Goal: Transaction & Acquisition: Download file/media

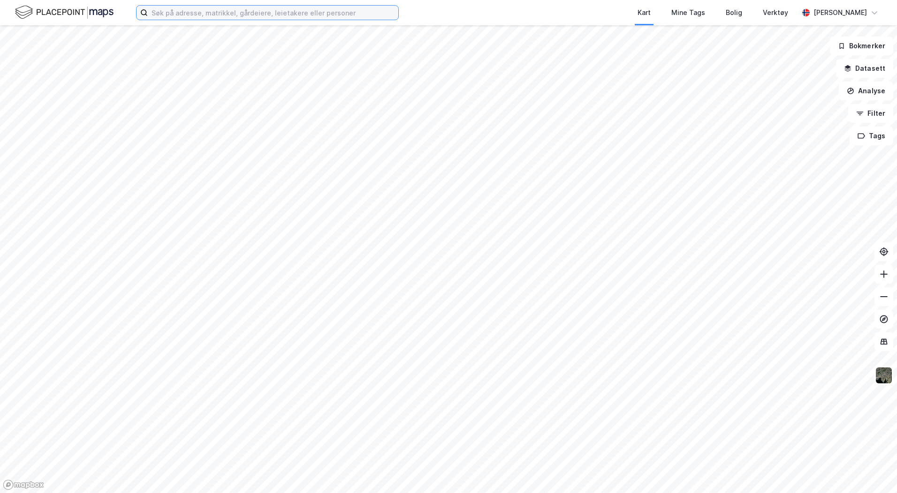
click at [180, 16] on input at bounding box center [273, 13] width 250 height 14
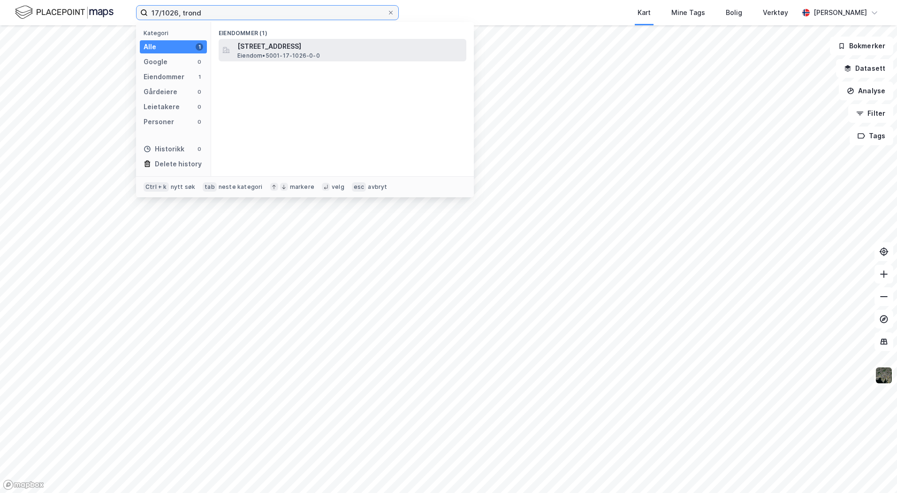
type input "17/1026, trond"
click at [295, 48] on span "Strindfjordvegen 31, 7053, RANHEIM, TRONDHEIM" at bounding box center [349, 46] width 225 height 11
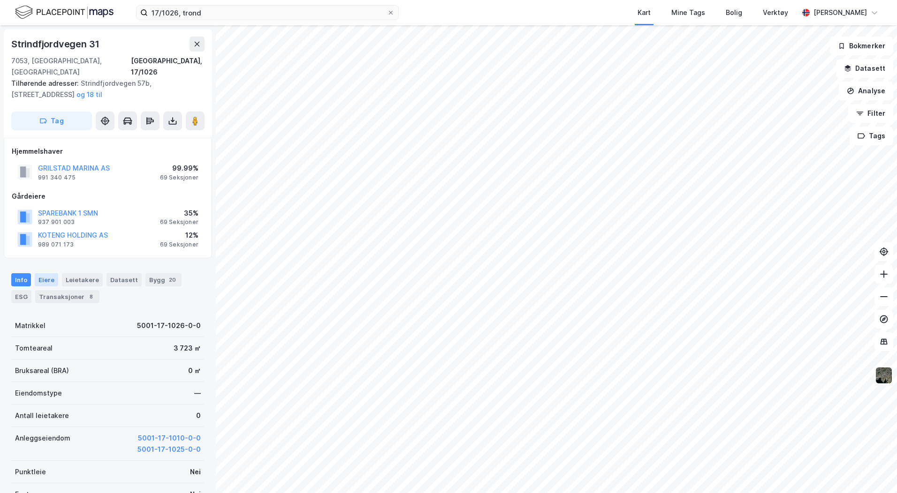
click at [45, 273] on div "Eiere" at bounding box center [46, 279] width 23 height 13
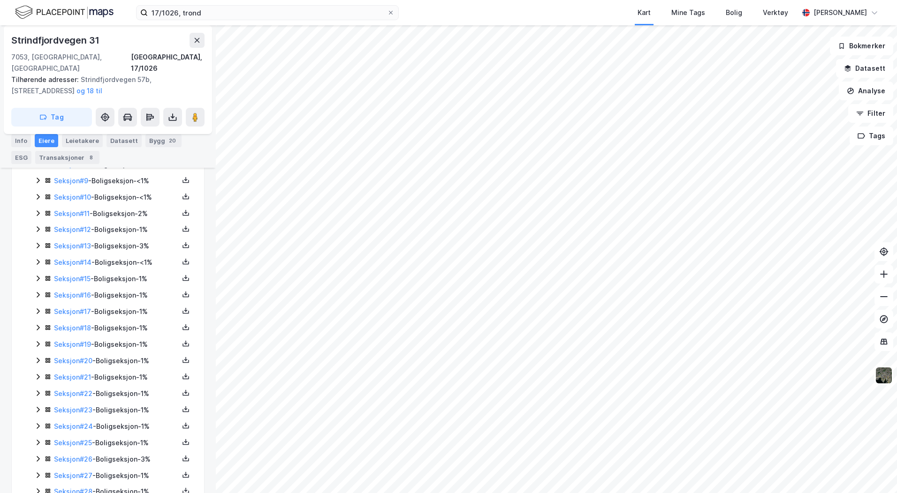
scroll to position [328, 0]
click at [83, 241] on link "Seksjon # 13" at bounding box center [72, 245] width 37 height 8
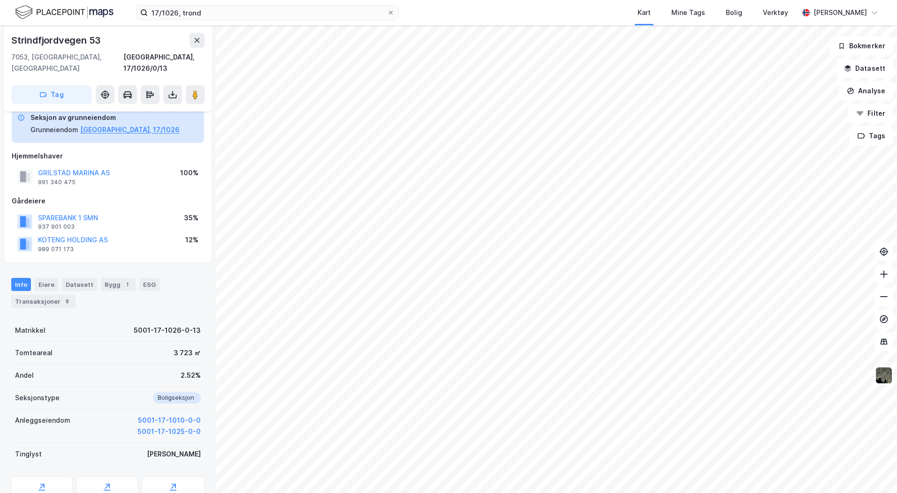
scroll to position [48, 0]
click at [170, 90] on icon at bounding box center [172, 94] width 9 height 9
click at [144, 110] on div "Last ned grunnbok" at bounding box center [126, 114] width 54 height 8
